Goal: Complete application form: Complete application form

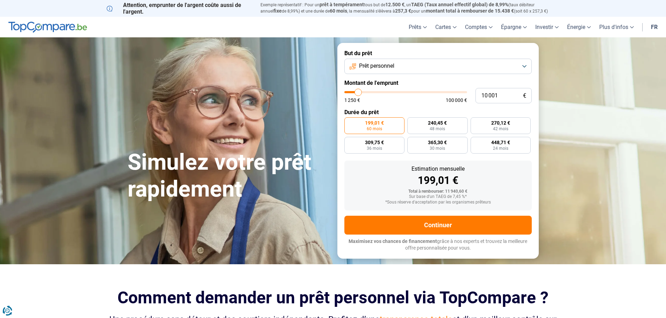
type input "11 750"
type input "11750"
type input "13 500"
type input "13500"
type input "16 250"
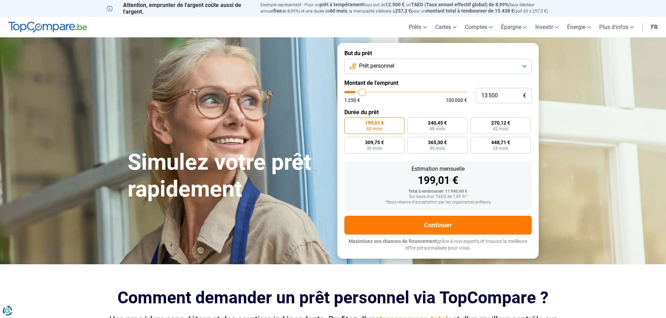
type input "16250"
type input "17 750"
type input "17750"
type input "19 000"
type input "19000"
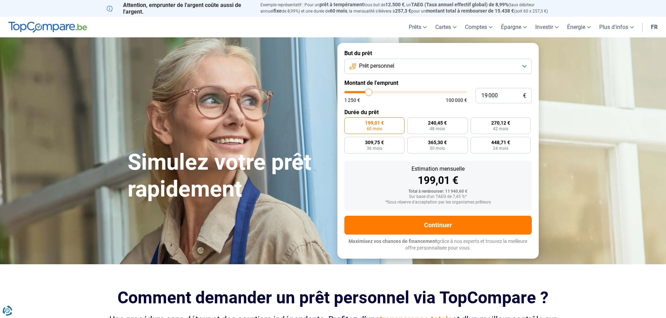
type input "20 500"
type input "20500"
type input "22 000"
type input "22000"
type input "23 250"
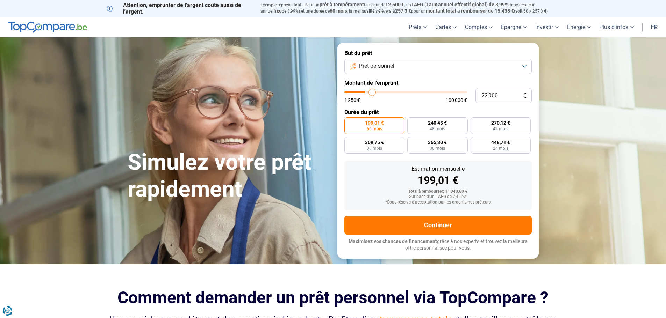
type input "23250"
type input "23 750"
type input "23750"
type input "24 500"
type input "24500"
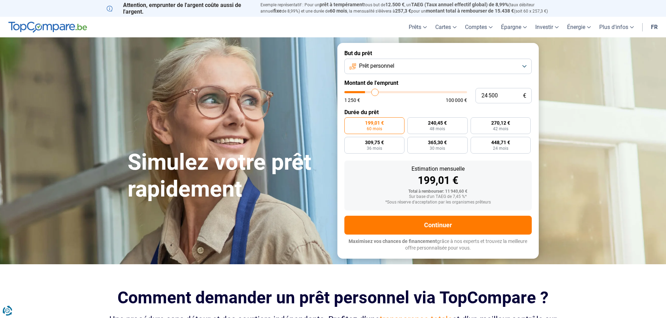
type input "25 250"
type input "25250"
type input "25 750"
type input "25750"
type input "26 000"
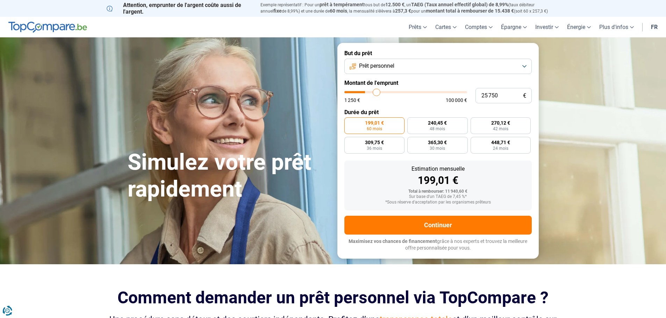
type input "26000"
type input "26 500"
type input "26500"
type input "26 750"
type input "26750"
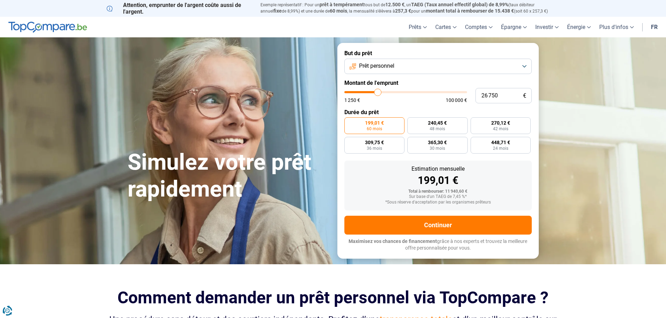
type input "26 500"
type input "26500"
type input "26 250"
type input "26250"
type input "24 750"
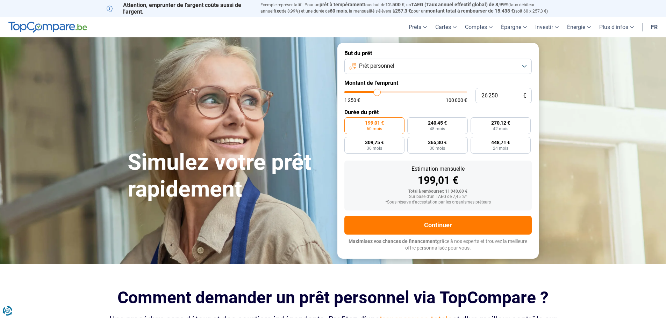
type input "24750"
type input "23 250"
type input "23250"
type input "21 500"
type input "21500"
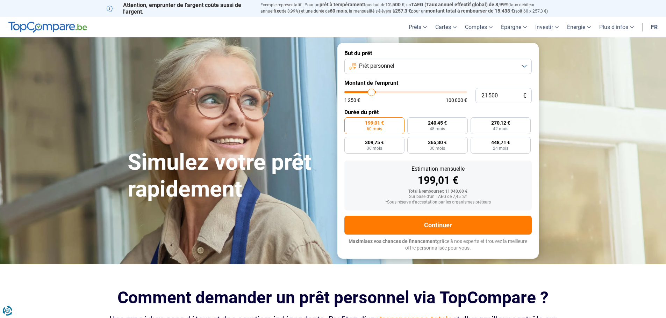
type input "20 000"
type input "20000"
type input "18 750"
type input "18750"
type input "18 000"
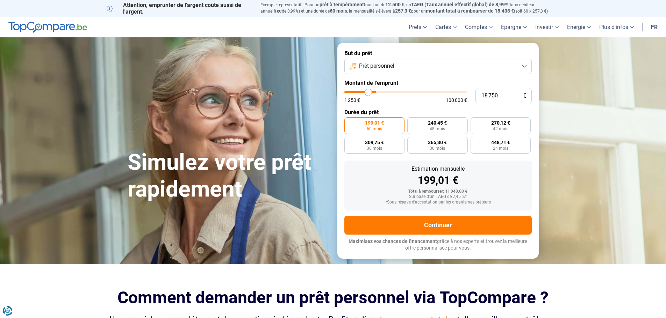
type input "18000"
type input "17 250"
type input "17250"
type input "17 000"
type input "17000"
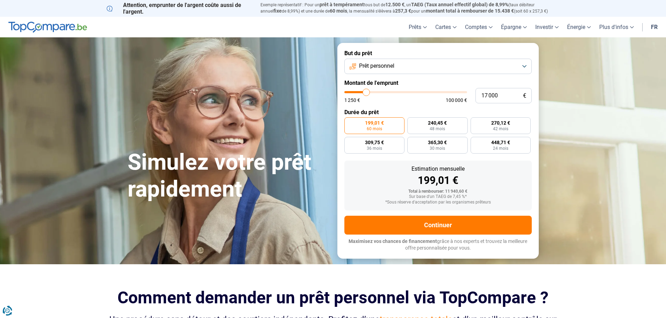
type input "15 750"
type input "15750"
type input "15 000"
type input "15000"
type input "14 000"
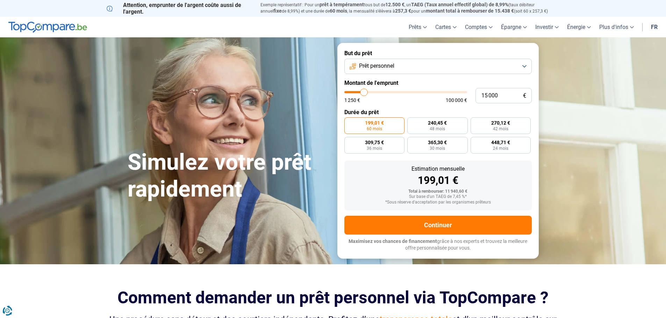
type input "14000"
type input "12 000"
type input "12000"
type input "10 500"
type input "10500"
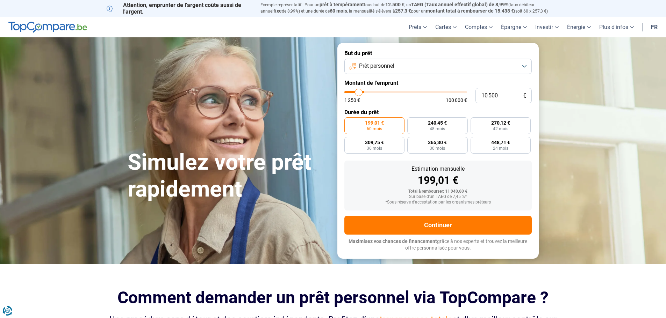
type input "9 500"
type input "9500"
type input "7 500"
type input "7500"
type input "6 750"
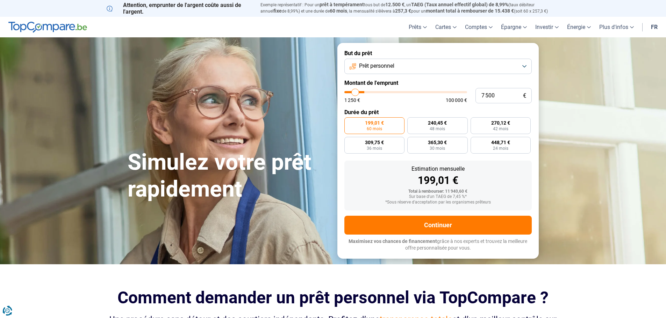
type input "6750"
type input "5 500"
type input "5500"
type input "4 250"
type input "4250"
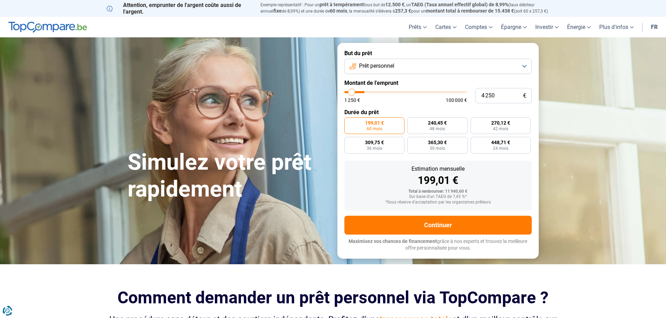
type input "3 750"
type input "3750"
type input "2 500"
type input "2500"
type input "1 250"
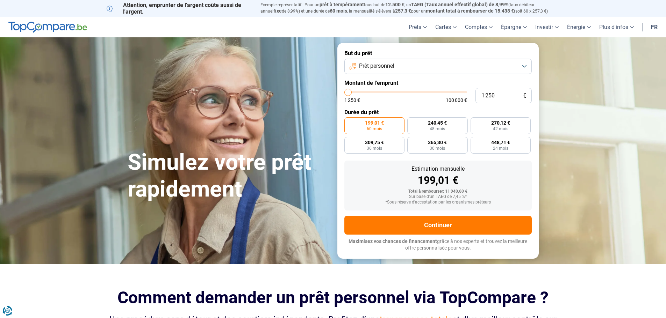
drag, startPoint x: 359, startPoint y: 93, endPoint x: 341, endPoint y: 94, distance: 17.5
type input "1250"
click at [344, 93] on input "range" at bounding box center [405, 92] width 123 height 2
radio input "true"
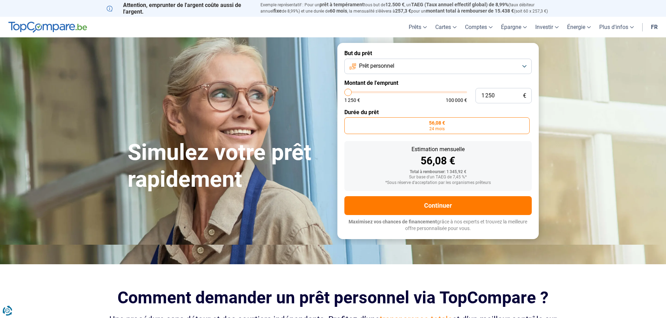
type input "1 500"
type input "1500"
type input "3 500"
type input "3500"
type input "5 250"
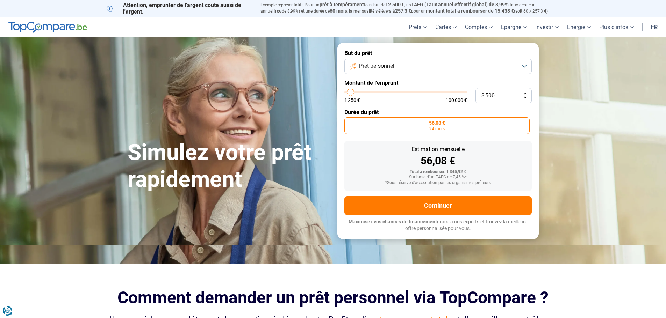
type input "5250"
type input "6 500"
type input "6500"
type input "6 750"
type input "6750"
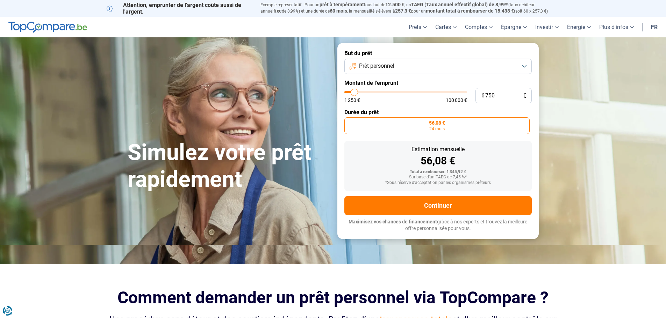
type input "7 000"
type input "7000"
type input "7 500"
type input "7500"
type input "8 000"
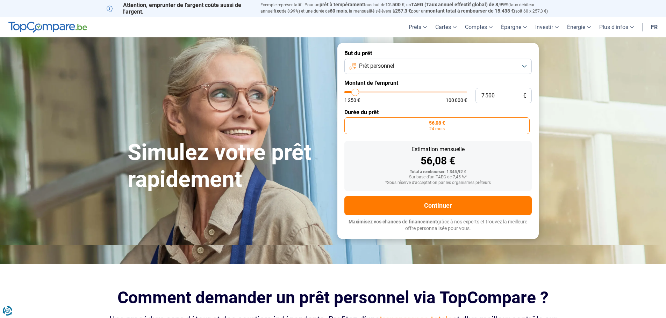
type input "8000"
type input "9 000"
type input "9000"
type input "10 000"
type input "10000"
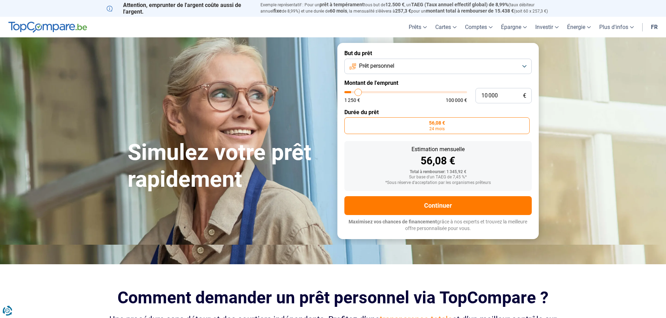
type input "11 250"
type input "11250"
type input "11 750"
type input "11750"
type input "12 500"
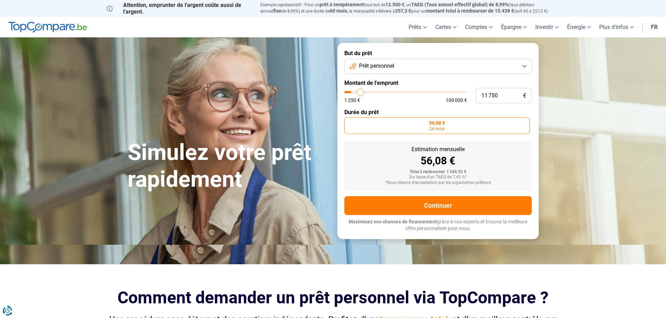
type input "12500"
type input "13 250"
type input "13250"
type input "14 000"
type input "14000"
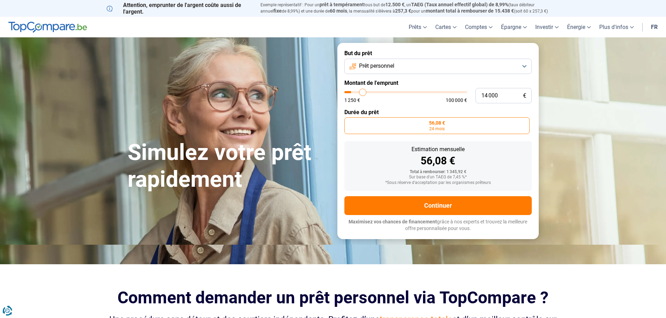
type input "14 250"
type input "14250"
type input "14 750"
type input "14750"
type input "15 000"
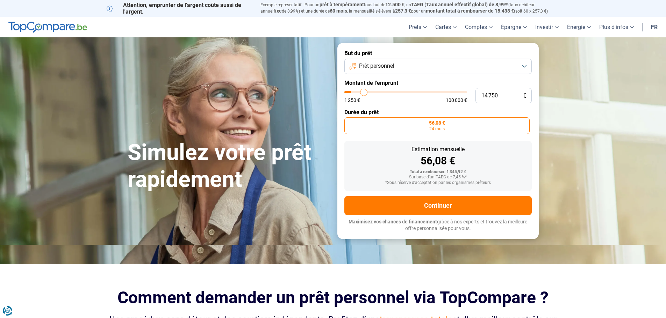
type input "15000"
type input "15 500"
type input "15500"
type input "15 750"
type input "15750"
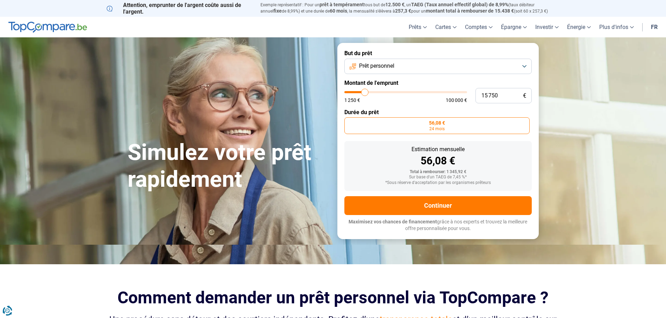
type input "14 000"
type input "14000"
type input "12 000"
type input "12000"
type input "9 750"
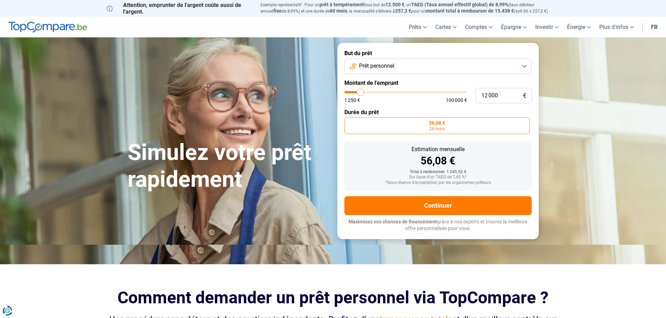
type input "9750"
type input "8 000"
type input "8000"
type input "6 750"
type input "6750"
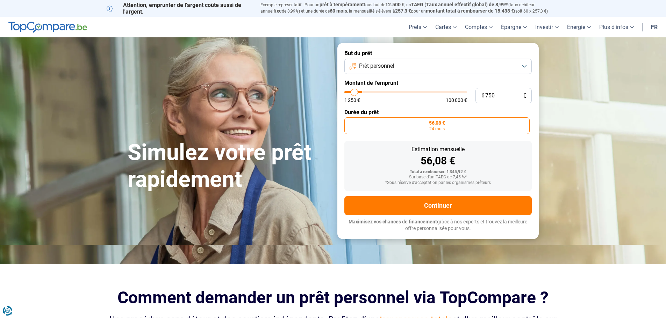
type input "6 000"
type input "6000"
type input "5 500"
type input "5500"
type input "5 250"
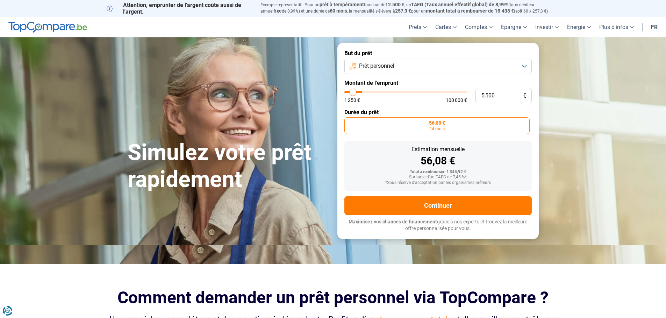
type input "5250"
type input "5 000"
type input "5000"
type input "4 250"
type input "4250"
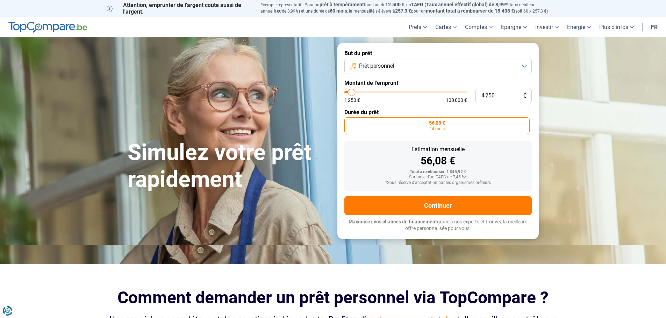
type input "4 500"
type input "4500"
type input "5 000"
type input "5000"
type input "5 250"
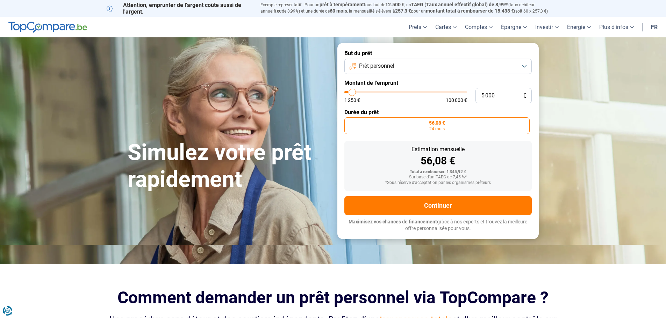
type input "5250"
type input "5 500"
type input "5500"
type input "5 750"
type input "5750"
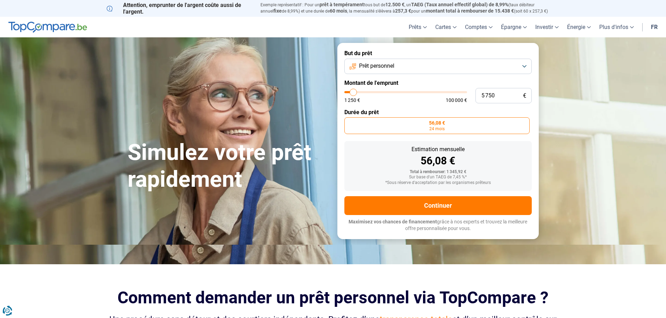
type input "6 000"
type input "6000"
type input "6 500"
type input "6500"
type input "6 750"
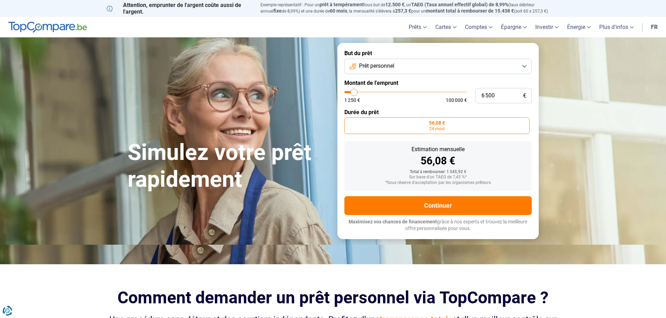
type input "6750"
type input "7 000"
type input "7000"
type input "7 250"
type input "7250"
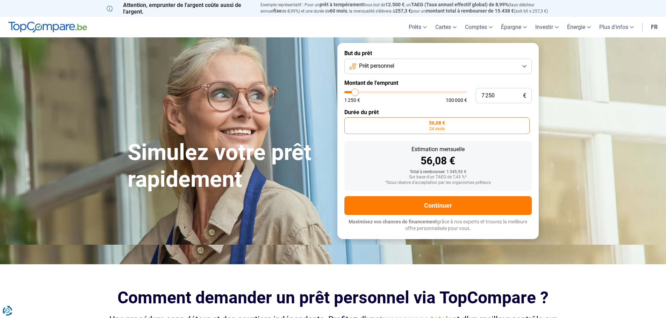
type input "7 500"
type input "7500"
type input "8 000"
type input "8000"
type input "8 250"
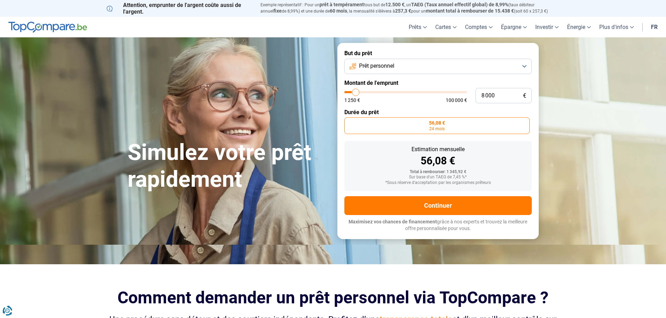
type input "8250"
type input "8 500"
type input "8500"
type input "8 250"
type input "8250"
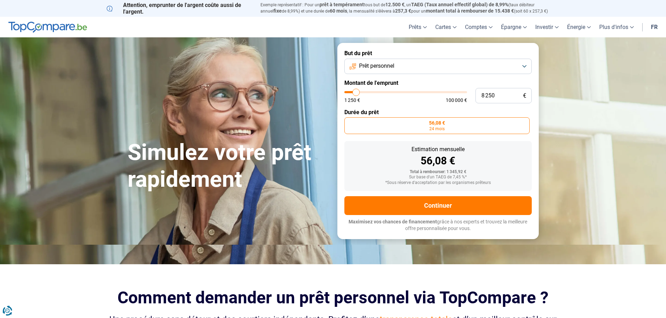
type input "8 000"
type input "8000"
type input "7 500"
type input "7500"
type input "7 250"
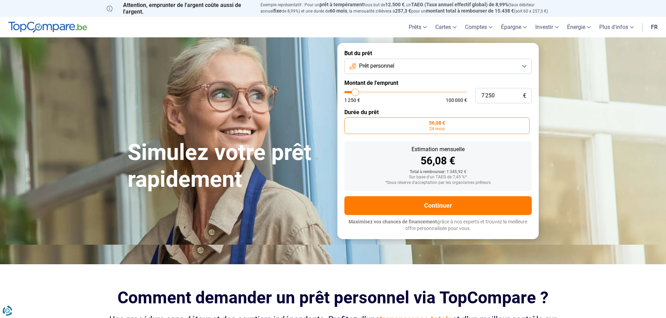
type input "7250"
type input "7 500"
type input "7500"
type input "8 000"
type input "8000"
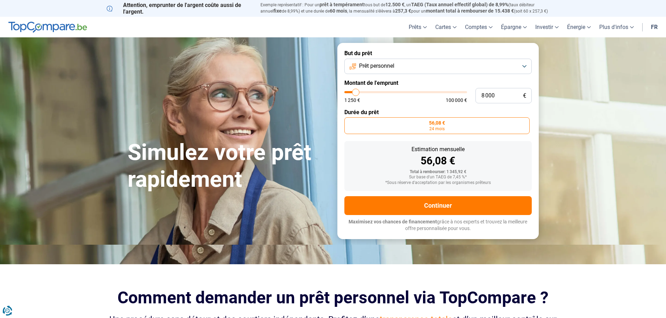
type input "8 250"
type input "8250"
type input "8 000"
type input "8000"
type input "7 500"
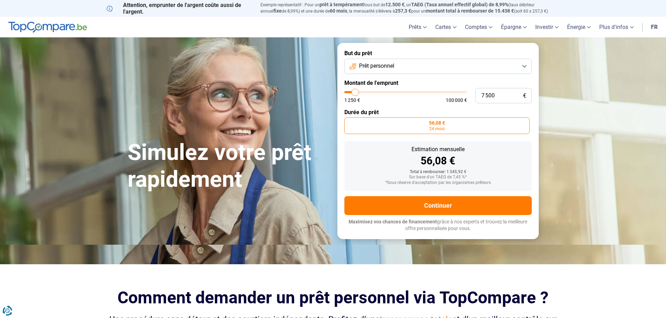
drag, startPoint x: 348, startPoint y: 93, endPoint x: 355, endPoint y: 95, distance: 8.1
type input "7500"
click at [355, 93] on input "range" at bounding box center [405, 92] width 123 height 2
radio input "false"
click at [459, 126] on label "273,95 € 30 mois" at bounding box center [461, 125] width 45 height 17
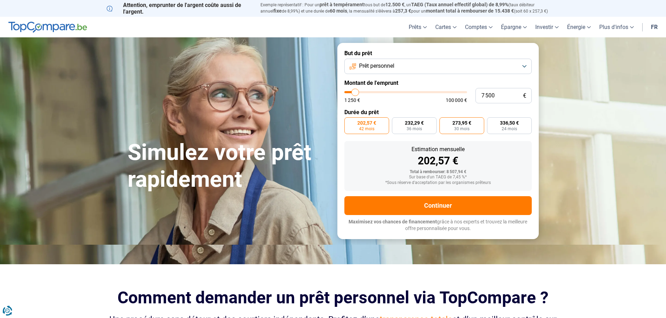
click at [444, 122] on input "273,95 € 30 mois" at bounding box center [441, 119] width 5 height 5
radio input "true"
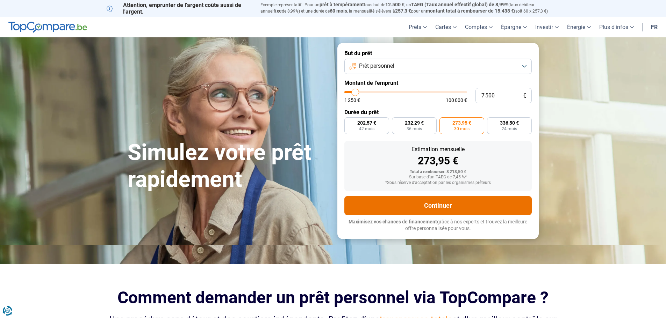
click at [447, 205] on button "Continuer" at bounding box center [437, 205] width 187 height 19
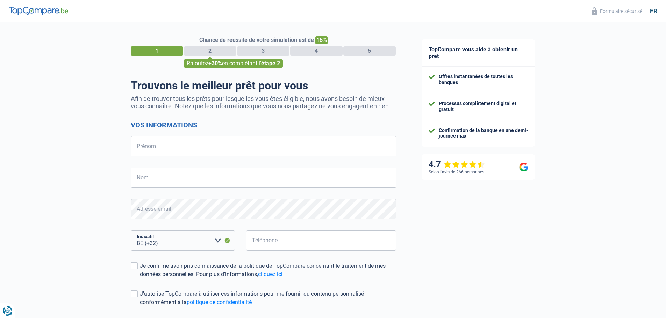
select select "32"
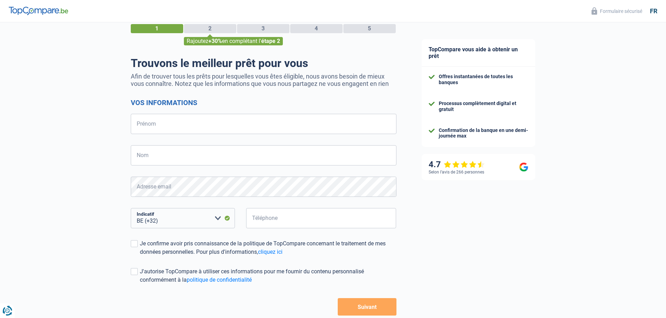
scroll to position [35, 0]
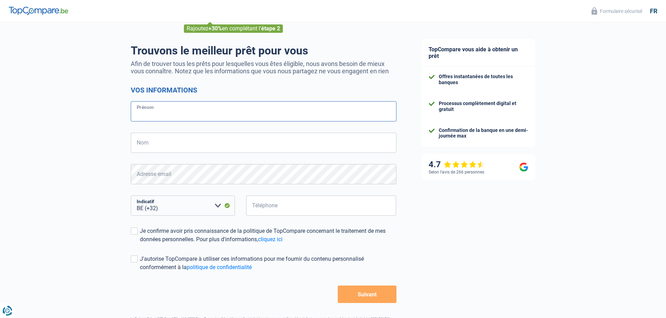
click at [194, 118] on input "Prénom" at bounding box center [264, 111] width 266 height 20
type input "Caroline"
type input "FERNANDEZ"
type input "472511512"
click at [136, 232] on span at bounding box center [134, 231] width 7 height 7
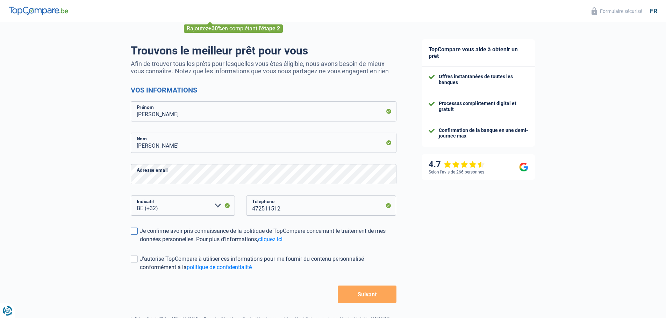
click at [140, 244] on input "Je confirme avoir pris connaissance de la politique de TopCompare concernant le…" at bounding box center [140, 244] width 0 height 0
click at [136, 260] on span at bounding box center [134, 259] width 7 height 7
click at [140, 272] on input "J'autorise TopCompare à utiliser ces informations pour me fournir du contenu pe…" at bounding box center [140, 272] width 0 height 0
click at [373, 301] on button "Suivant" at bounding box center [367, 294] width 58 height 17
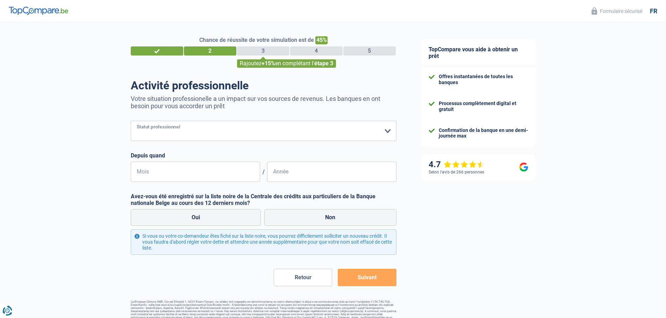
click at [245, 136] on select "Ouvrier Employé privé Employé public Invalide Indépendant Pensionné Chômeur Mut…" at bounding box center [264, 131] width 266 height 20
select select "privateEmployee"
click at [131, 122] on select "Ouvrier Employé privé Employé public Invalide Indépendant Pensionné Chômeur Mut…" at bounding box center [264, 131] width 266 height 20
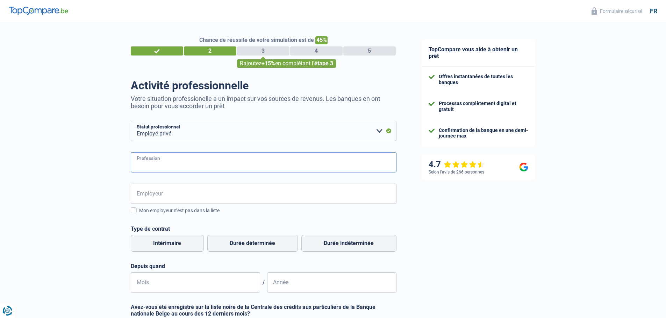
click at [168, 162] on input "Profession" at bounding box center [264, 162] width 266 height 20
type input "gestionnaire assurances"
select select "32"
